Goal: Navigation & Orientation: Find specific page/section

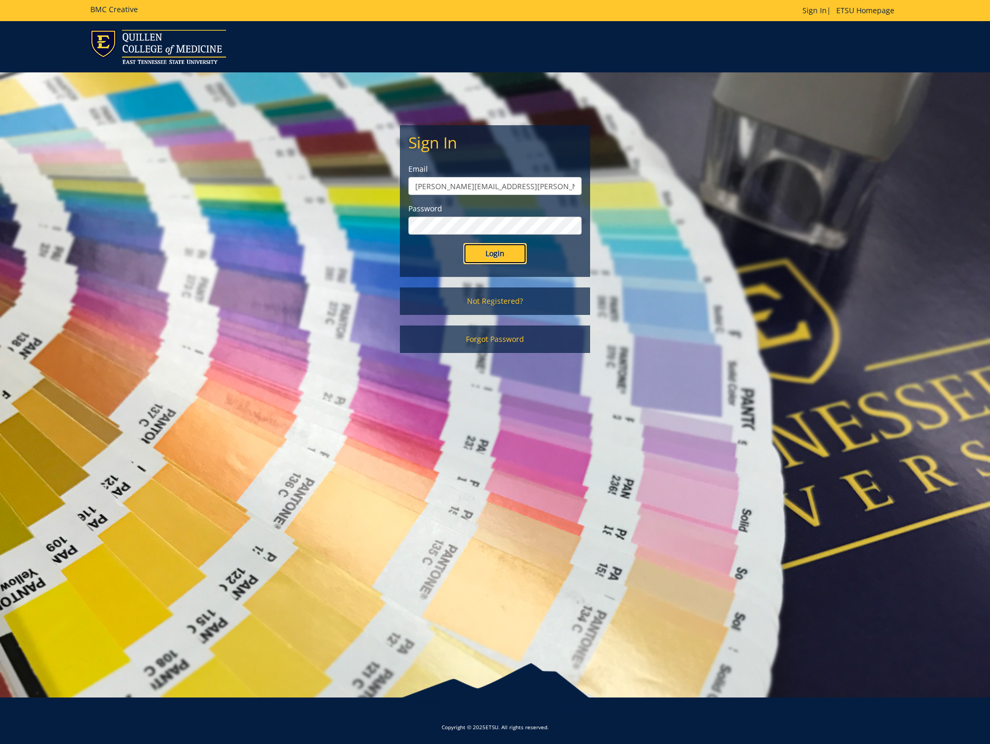
click at [483, 252] on input "Login" at bounding box center [494, 253] width 63 height 21
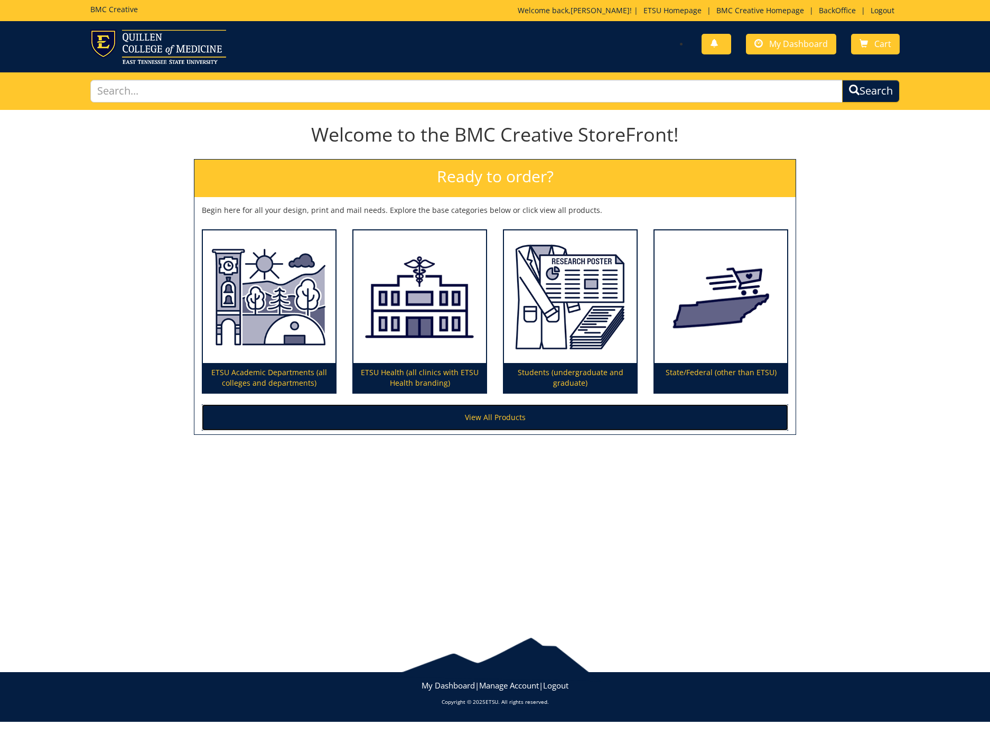
click at [437, 414] on link "View All Products" at bounding box center [495, 417] width 586 height 26
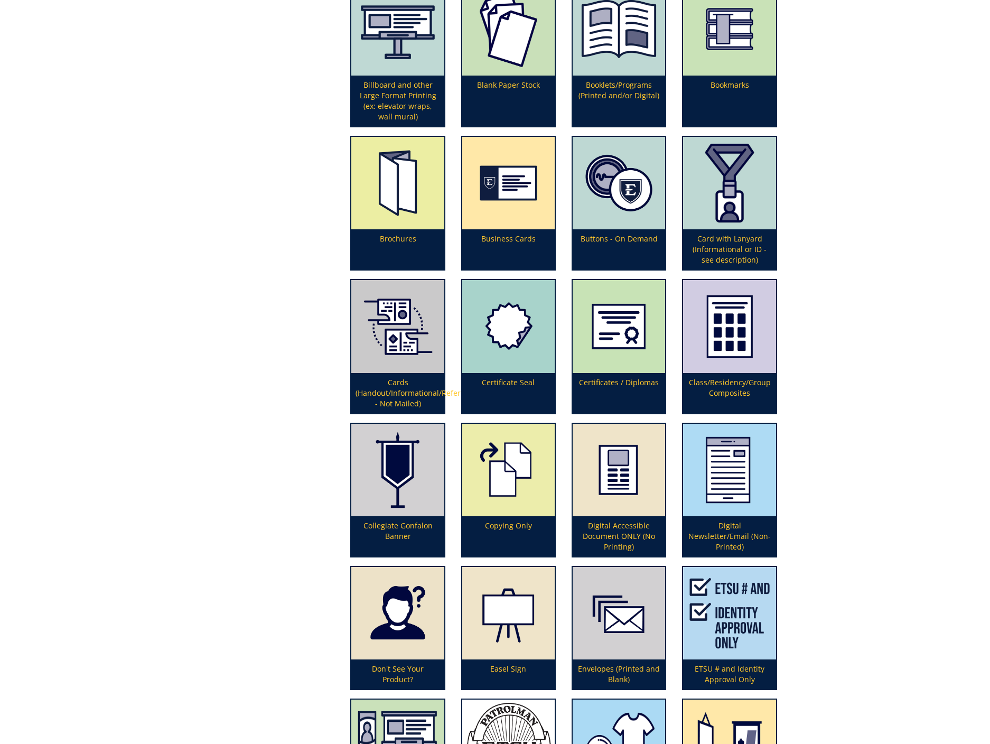
scroll to position [504, 0]
